Goal: Download file/media

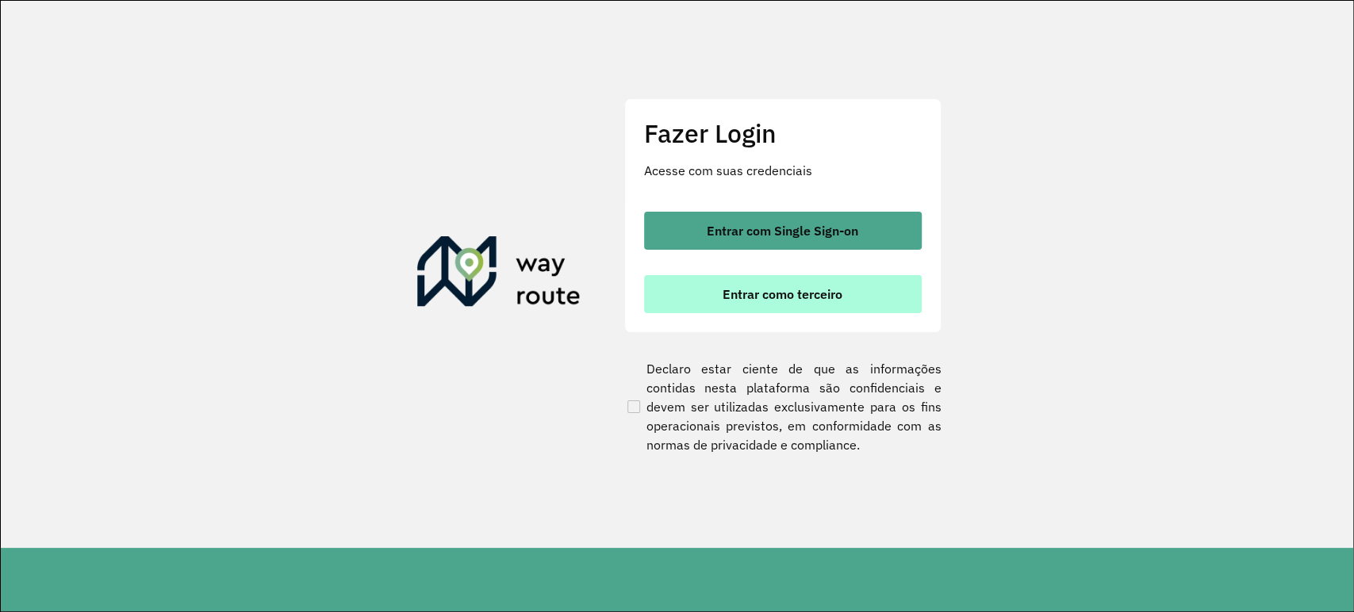
click at [696, 283] on button "Entrar como terceiro" at bounding box center [783, 294] width 278 height 38
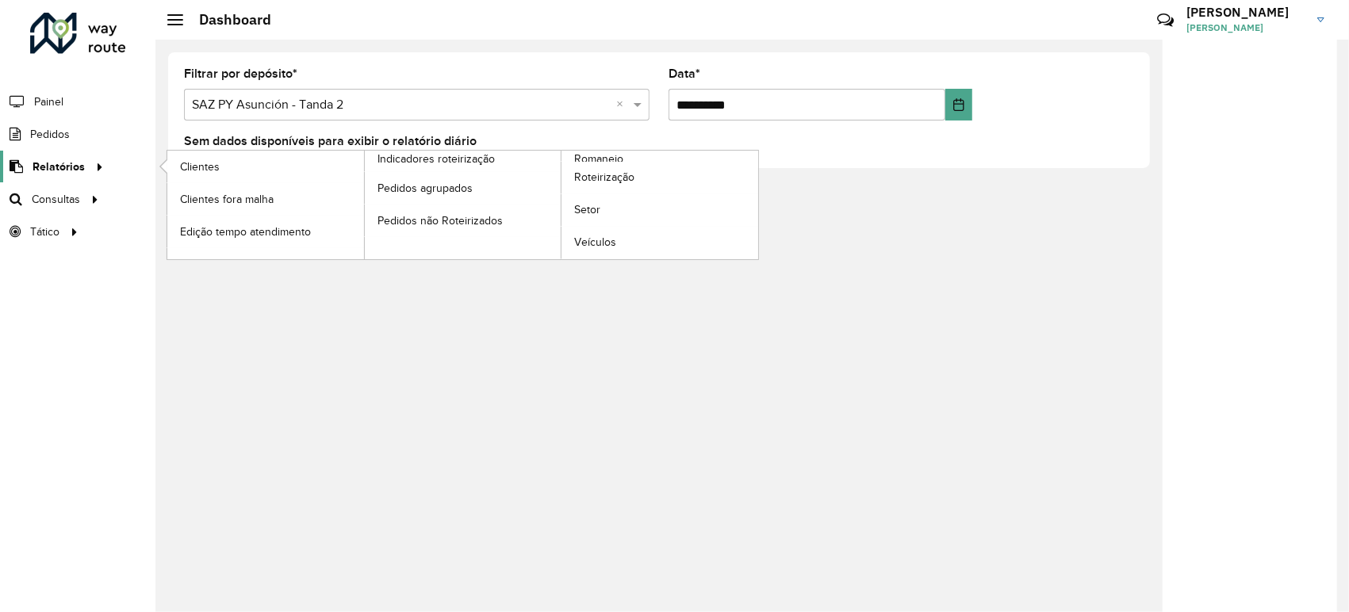
click at [95, 163] on icon at bounding box center [96, 166] width 13 height 24
click at [581, 157] on span "Romaneio" at bounding box center [600, 159] width 52 height 17
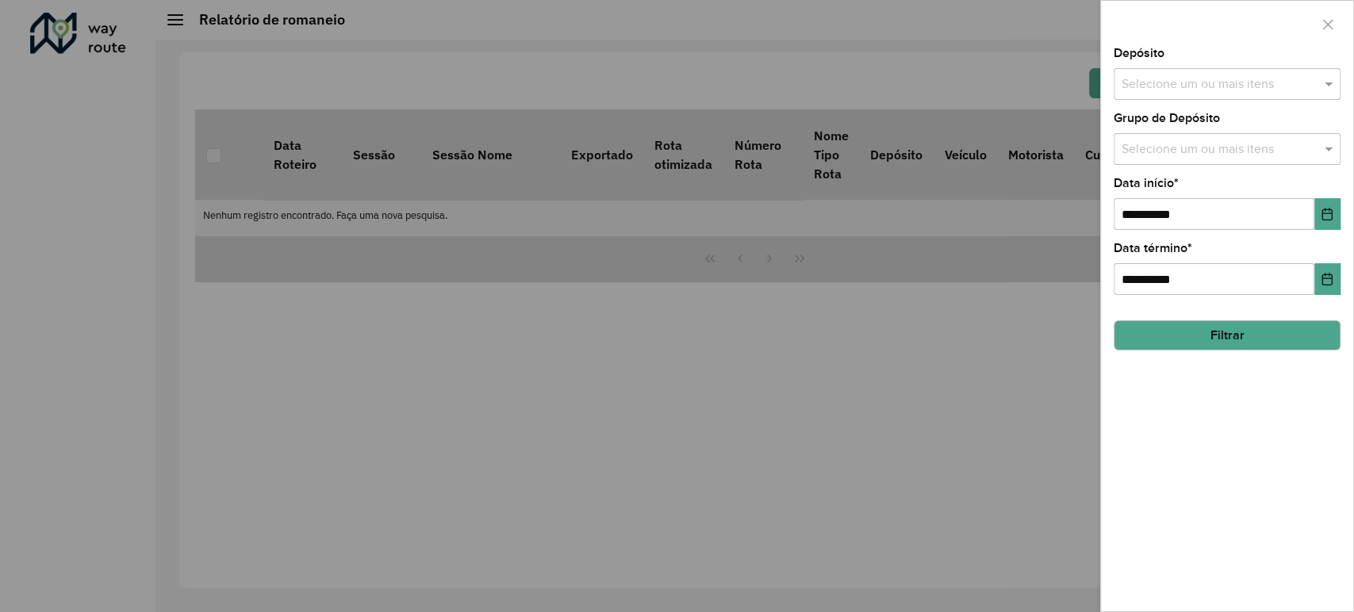
click at [1167, 75] on input "text" at bounding box center [1219, 84] width 203 height 19
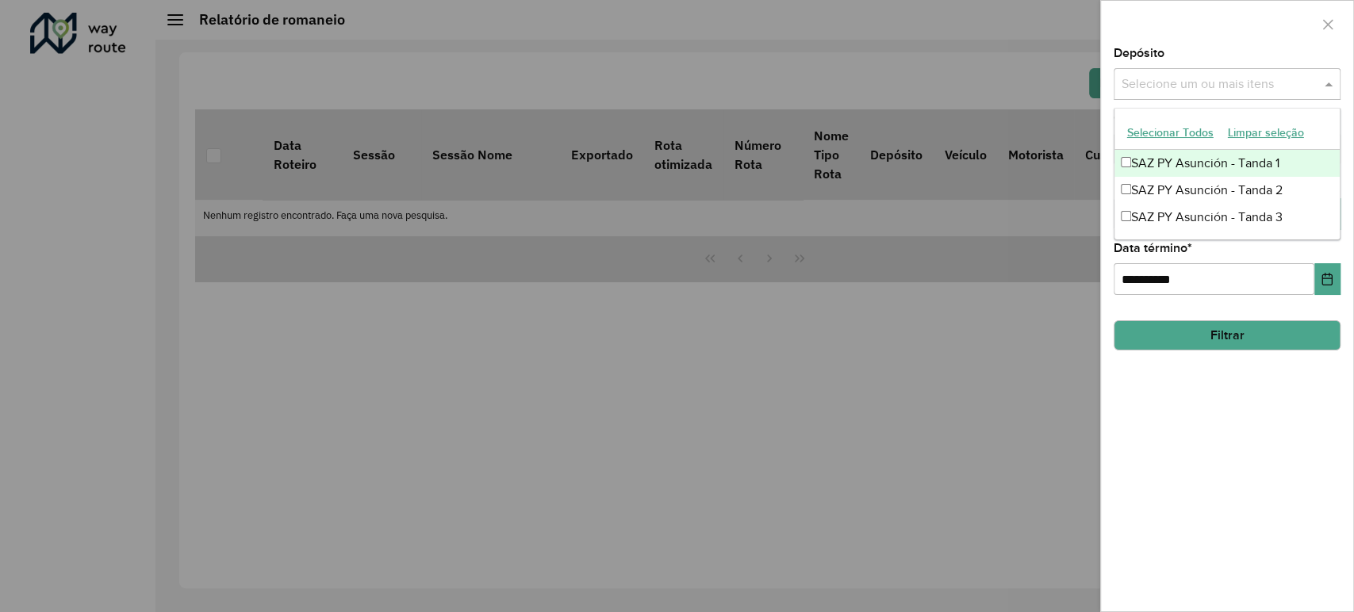
click at [1183, 159] on div "SAZ PY Asunción - Tanda 1" at bounding box center [1226, 163] width 225 height 27
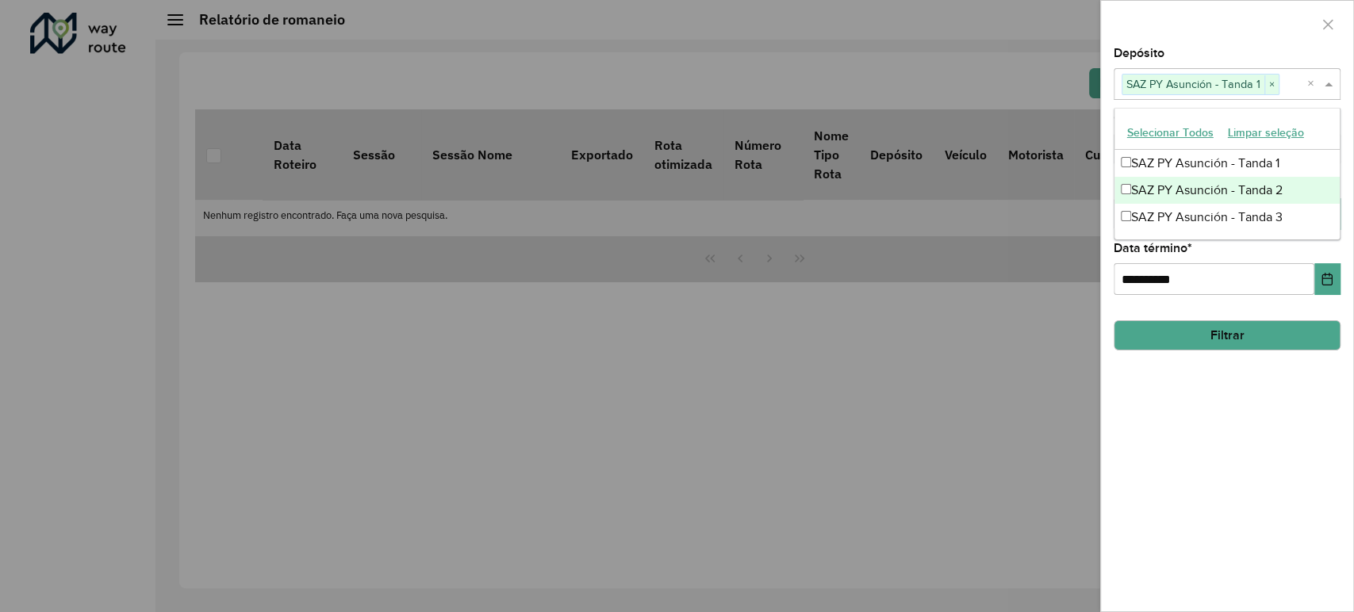
click at [1180, 182] on div "SAZ PY Asunción - Tanda 2" at bounding box center [1226, 190] width 225 height 27
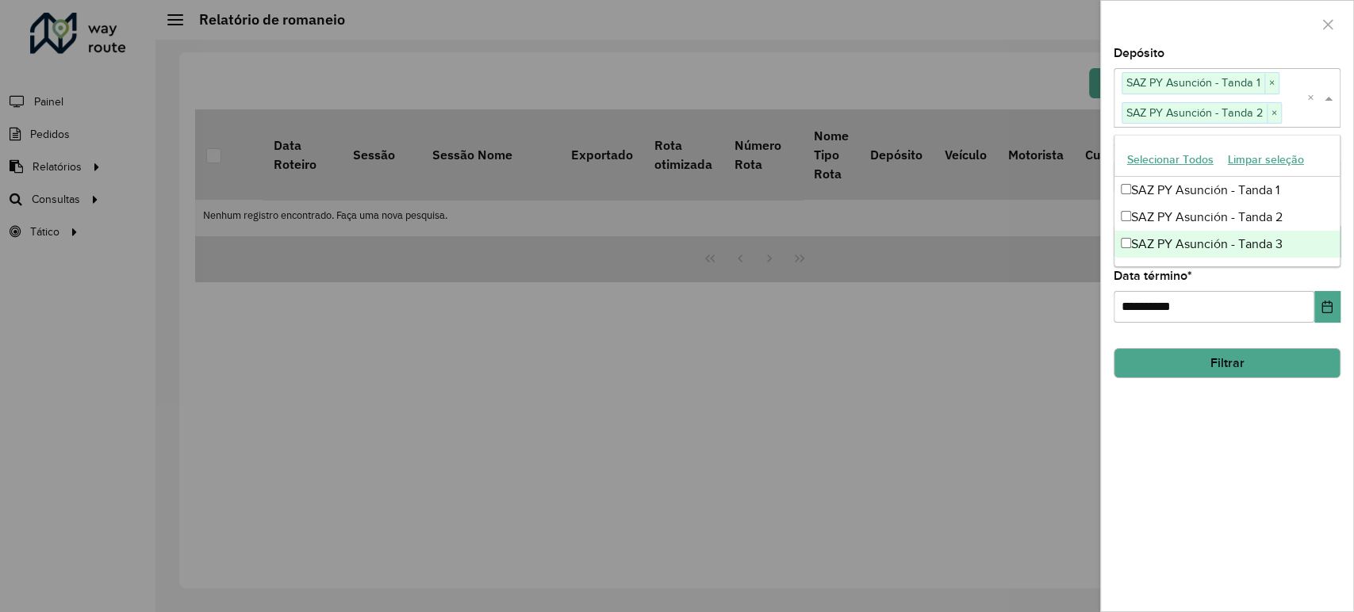
click at [1177, 246] on div "SAZ PY Asunción - Tanda 3" at bounding box center [1226, 244] width 225 height 27
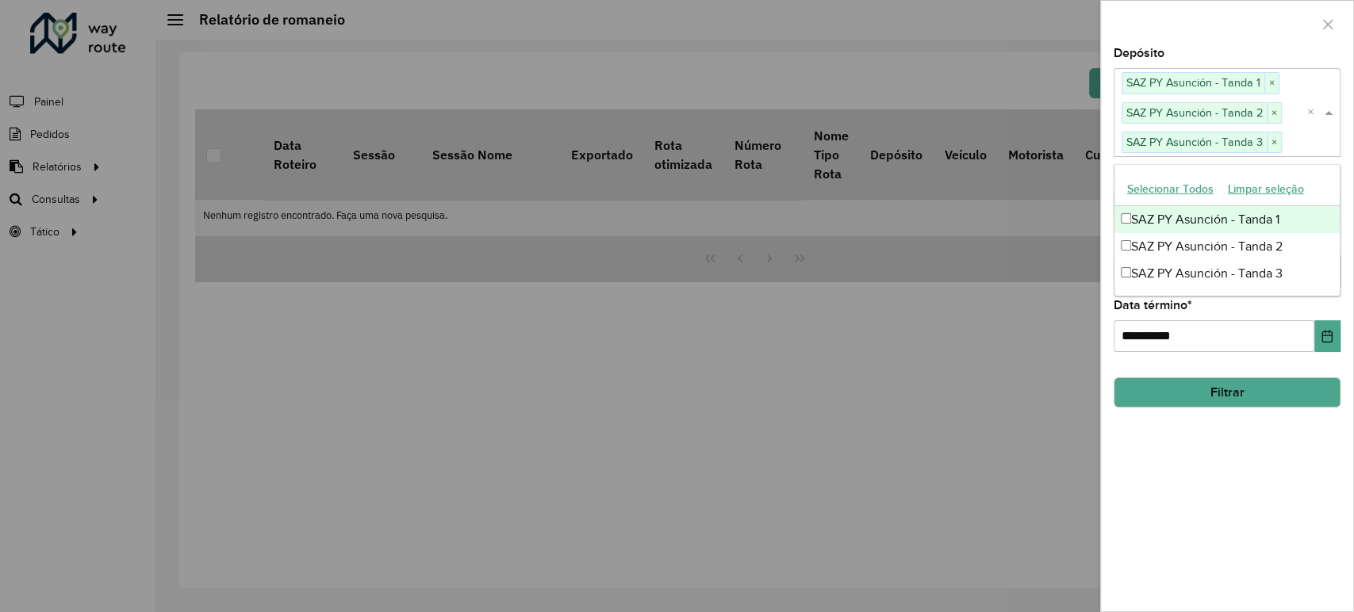
click at [1198, 32] on div at bounding box center [1227, 24] width 252 height 47
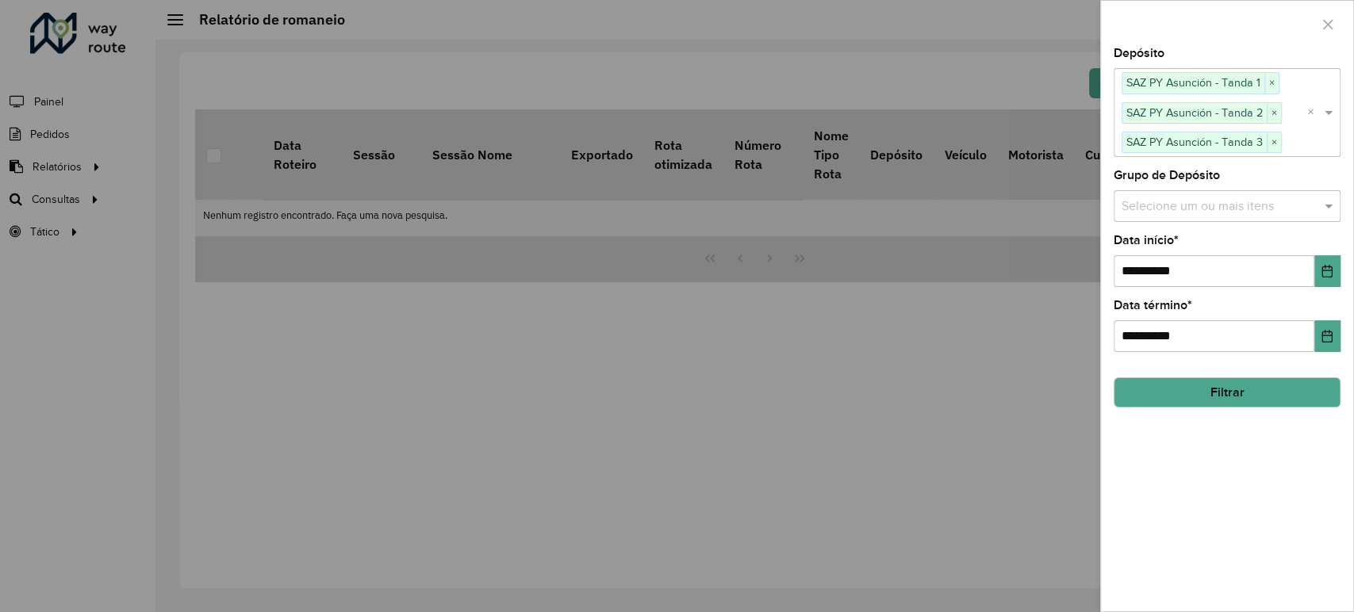
click at [1234, 385] on button "Filtrar" at bounding box center [1227, 393] width 227 height 30
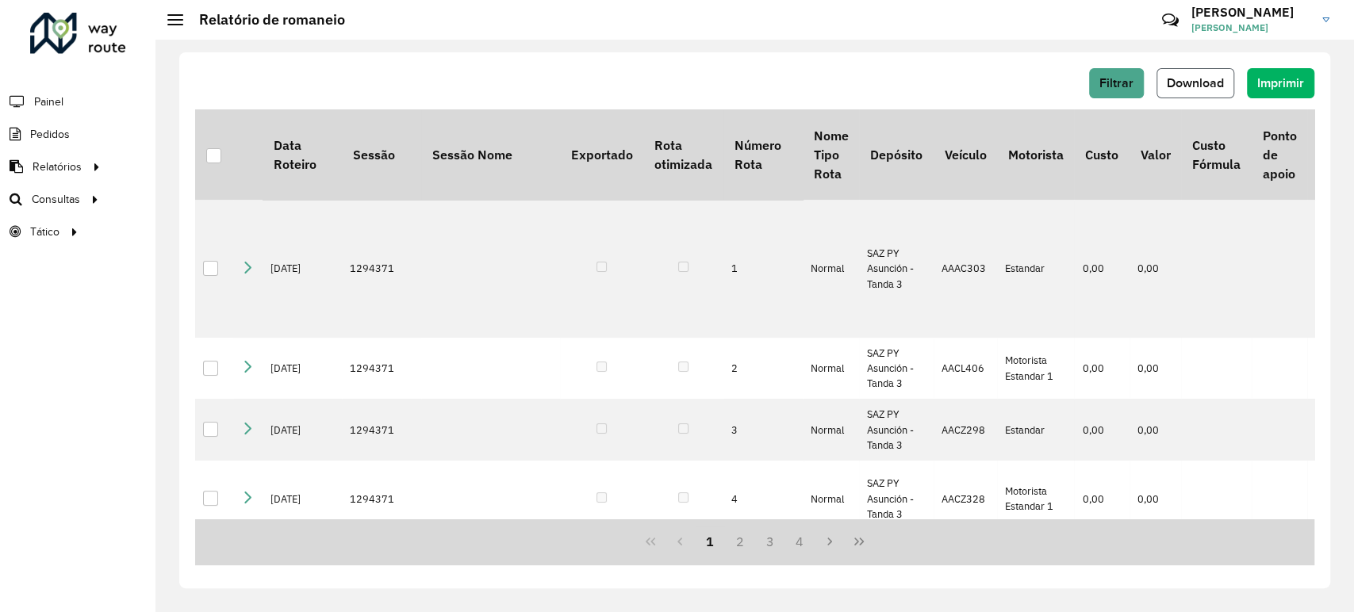
click at [1212, 88] on span "Download" at bounding box center [1195, 82] width 57 height 13
